Goal: Find specific page/section: Find specific page/section

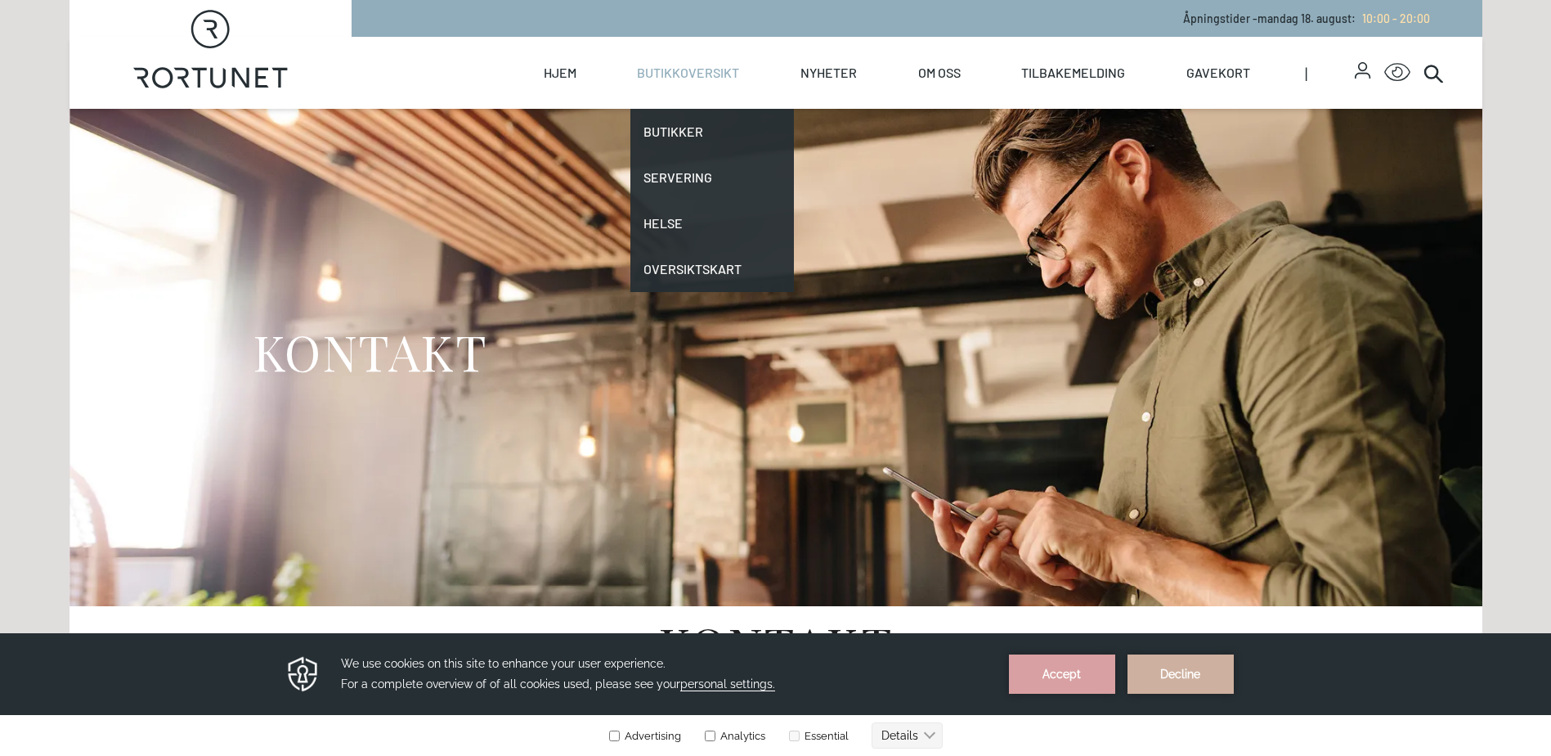
click at [703, 79] on link "Butikkoversikt" at bounding box center [688, 73] width 102 height 72
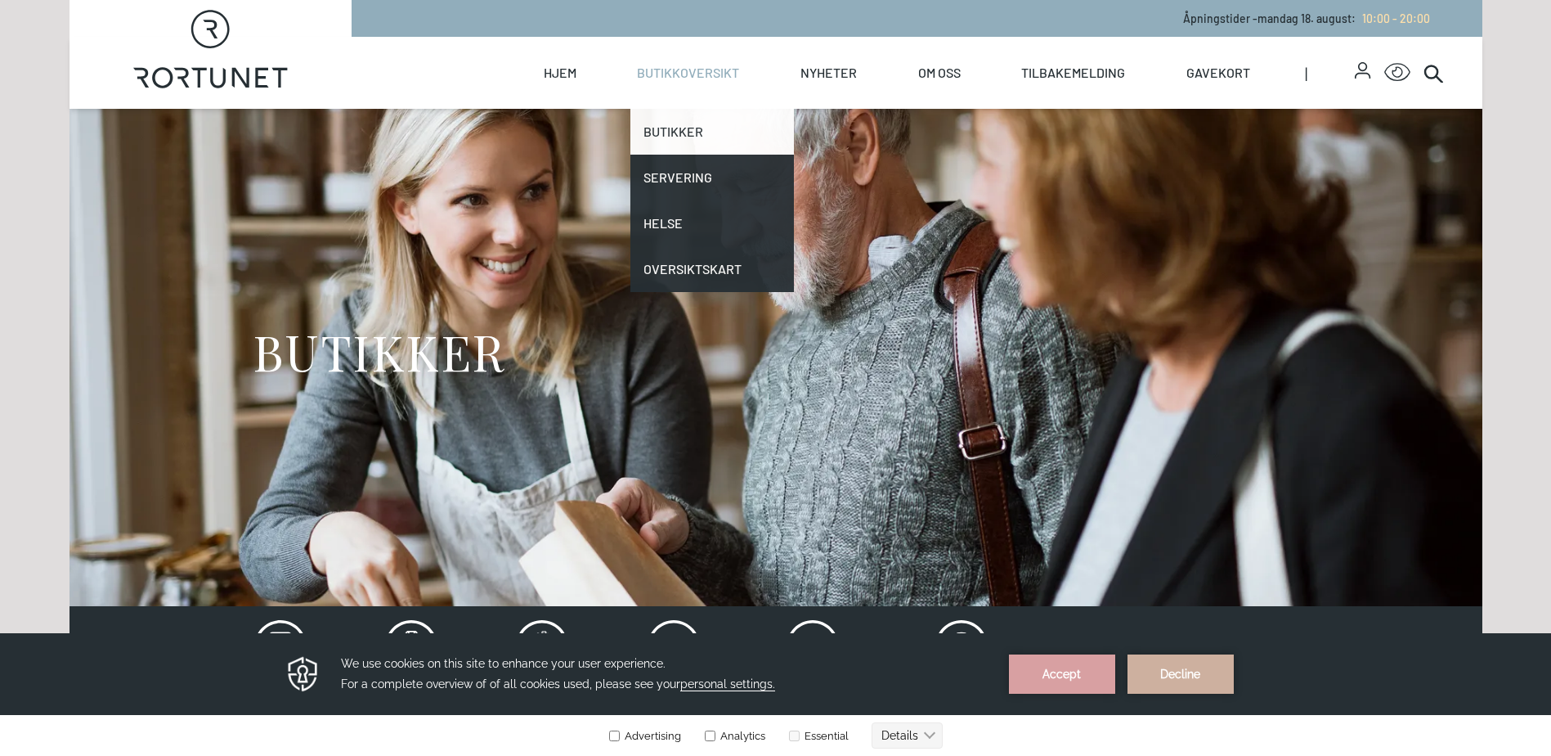
click at [684, 124] on link "Butikker" at bounding box center [713, 132] width 164 height 46
click at [674, 125] on link "Butikker" at bounding box center [713, 132] width 164 height 46
click at [691, 135] on link "Butikker" at bounding box center [713, 132] width 164 height 46
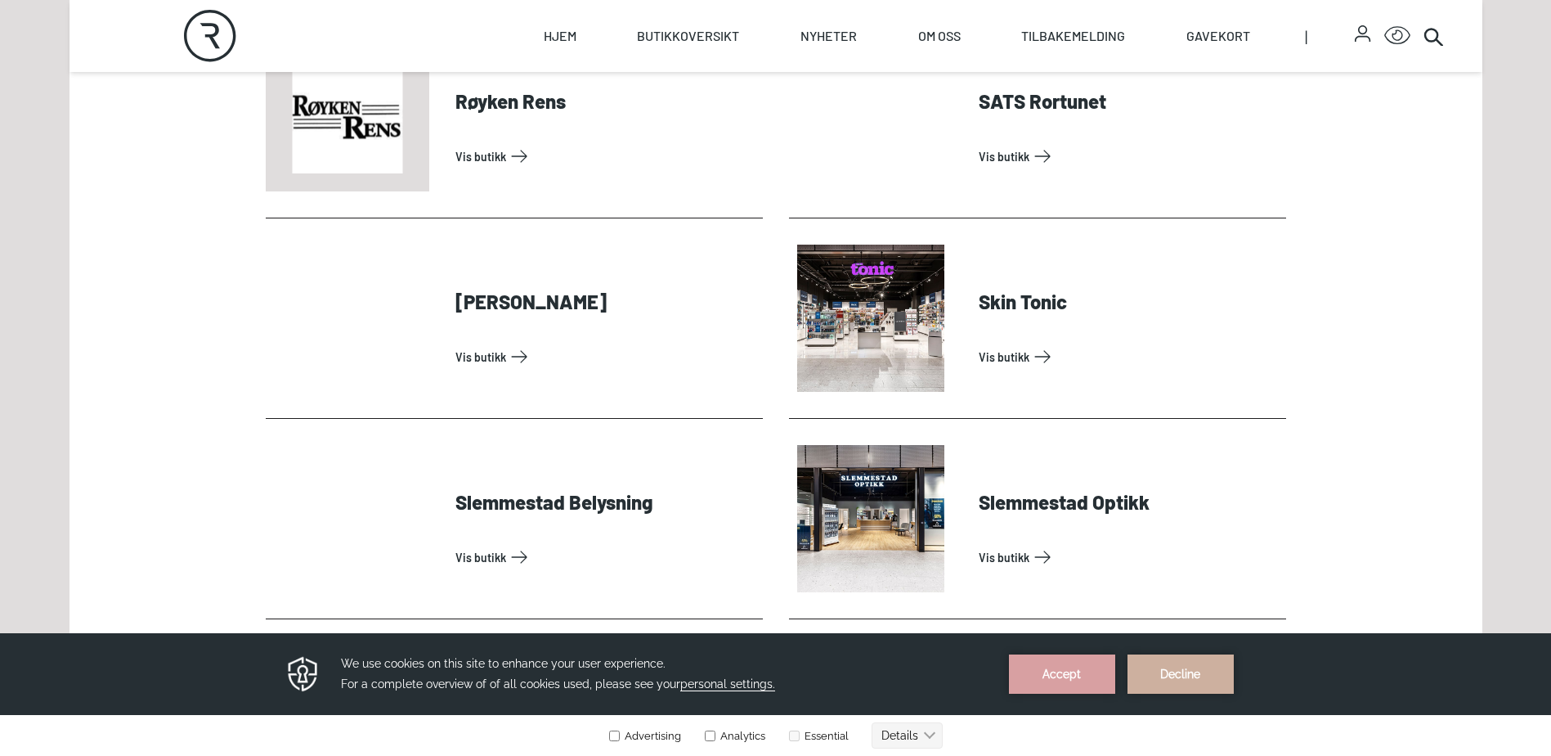
scroll to position [4335, 0]
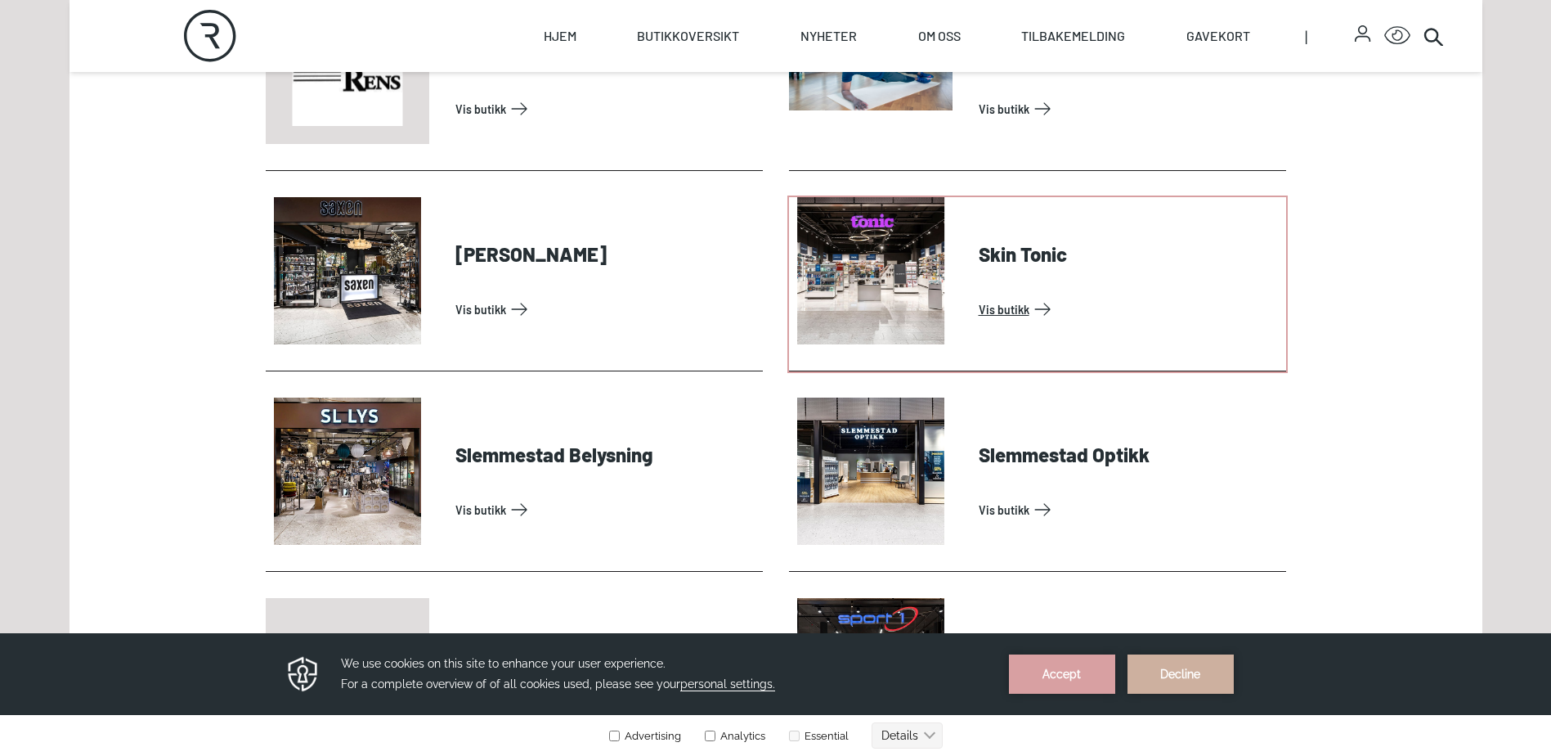
click at [1041, 296] on link "Vis butikk" at bounding box center [1129, 309] width 301 height 26
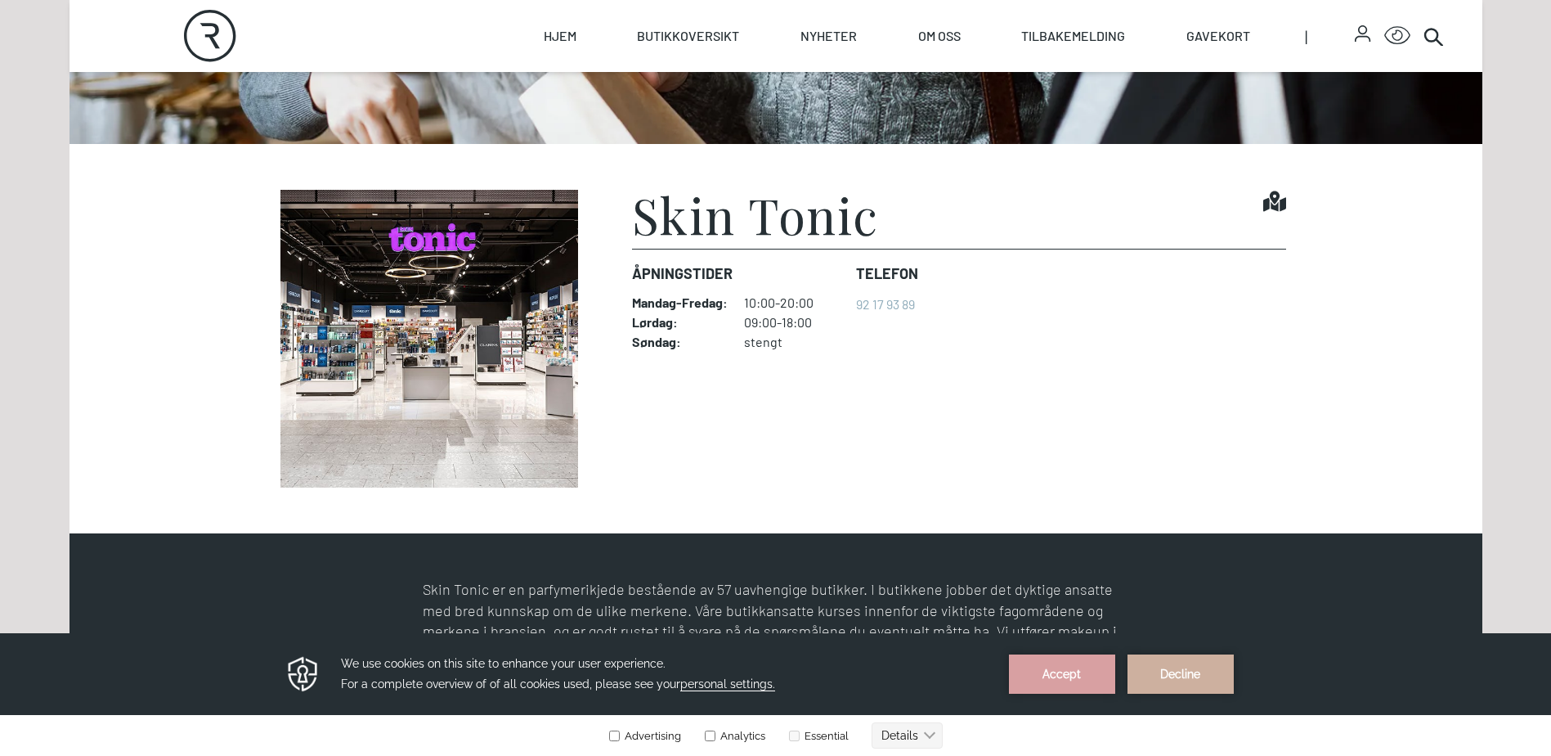
scroll to position [491, 0]
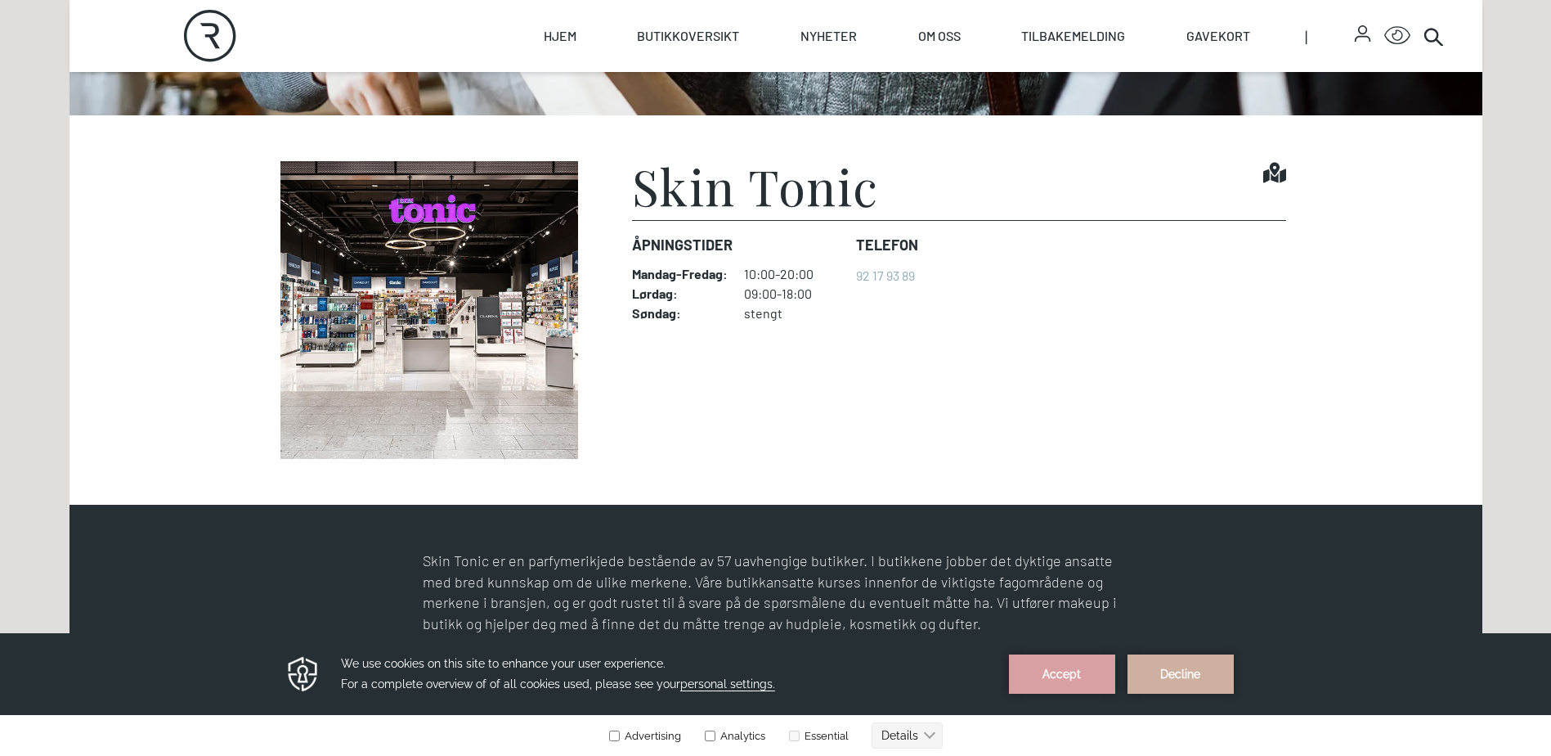
click at [1232, 355] on figcaption "Skin Tonic Find it! Åpningstider Mandag - Fredag : 10:00-20:00 Lørdag : 09:00-1…" at bounding box center [959, 310] width 654 height 298
click at [1163, 296] on dl "Åpningstider Mandag - Fredag : 10:00-20:00 Lørdag : 09:00-18:00 Søndag : stengt…" at bounding box center [959, 277] width 654 height 114
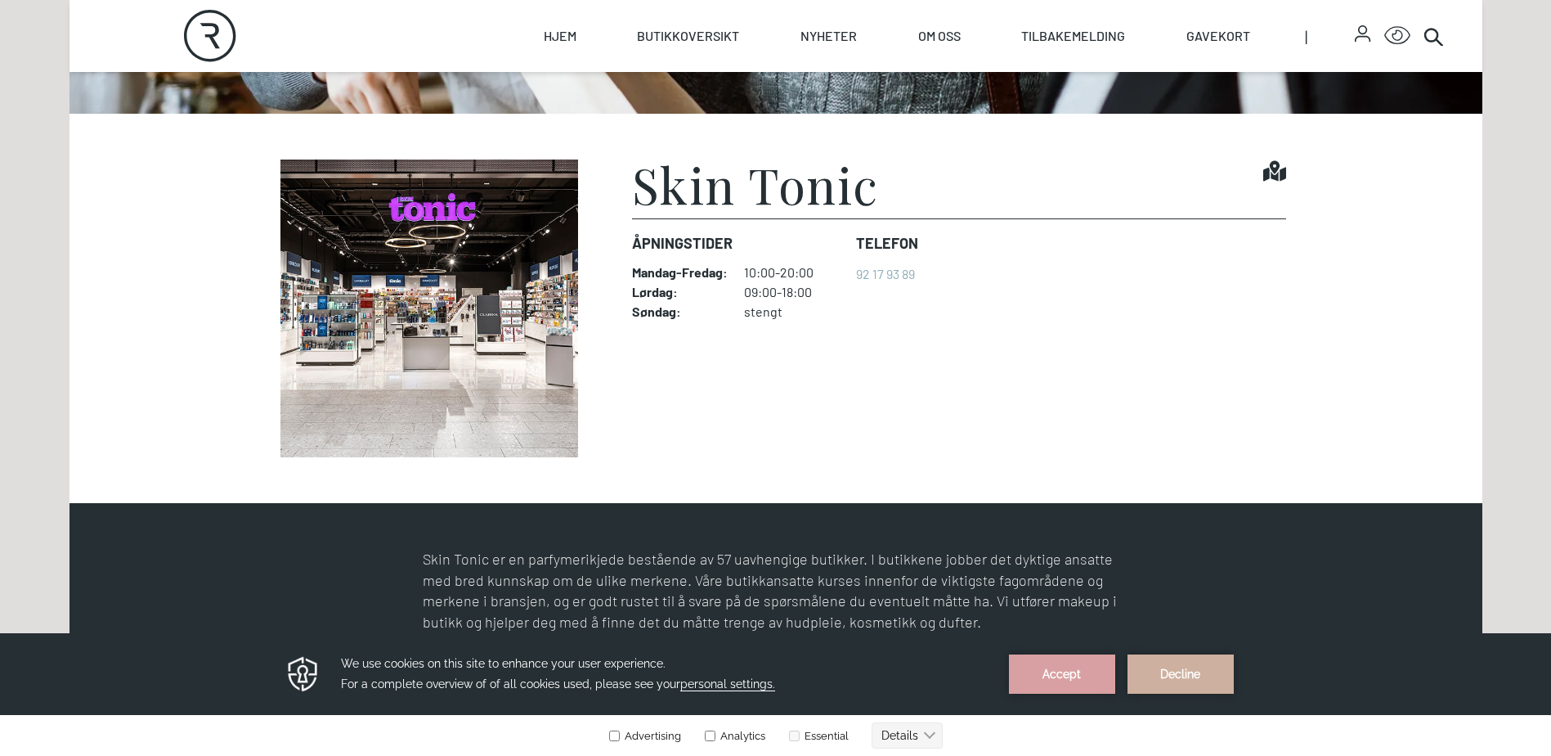
scroll to position [465, 0]
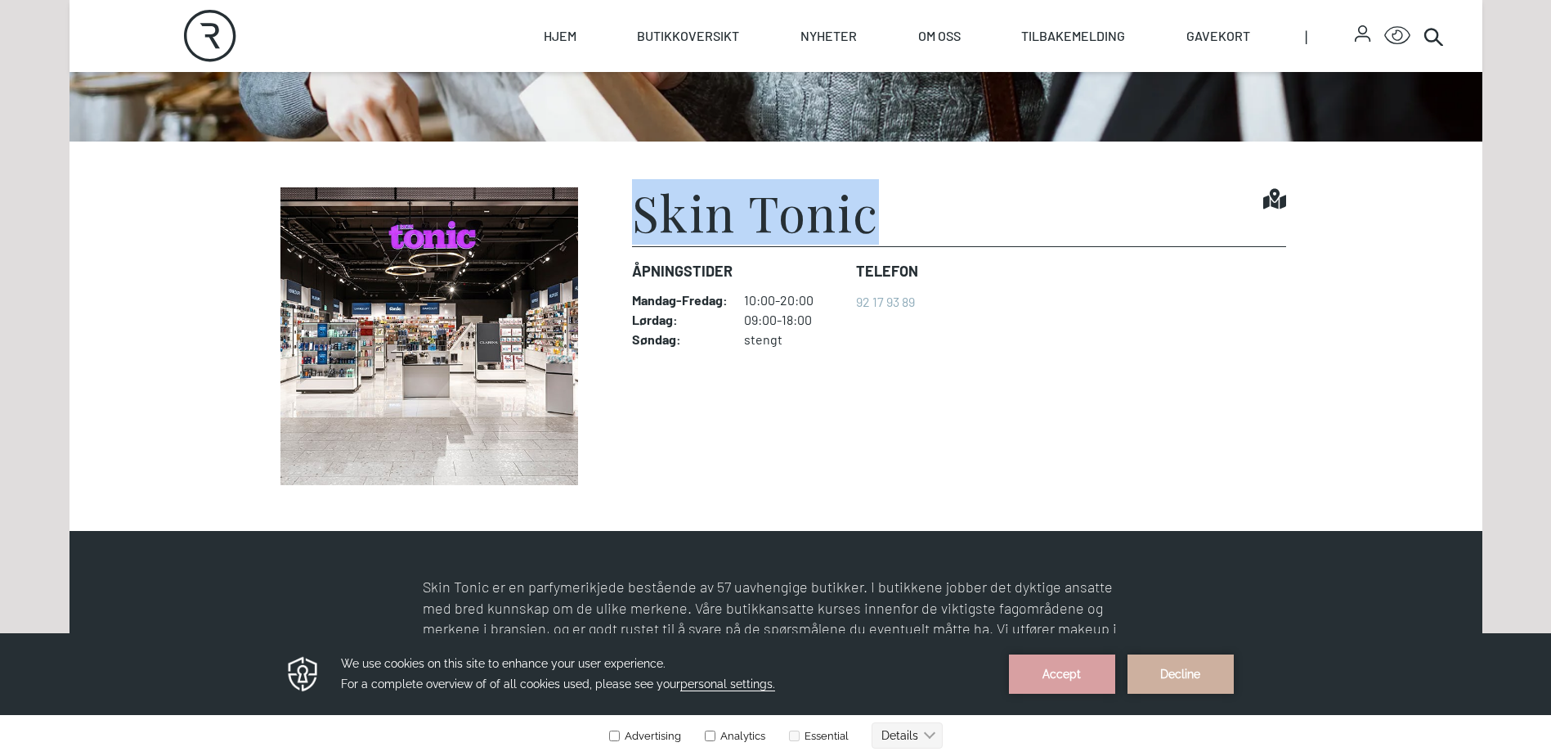
drag, startPoint x: 877, startPoint y: 221, endPoint x: 633, endPoint y: 215, distance: 243.8
click at [633, 215] on div "Skin Tonic Find it!" at bounding box center [959, 216] width 654 height 59
copy h1 "Skin Tonic"
